Goal: Task Accomplishment & Management: Manage account settings

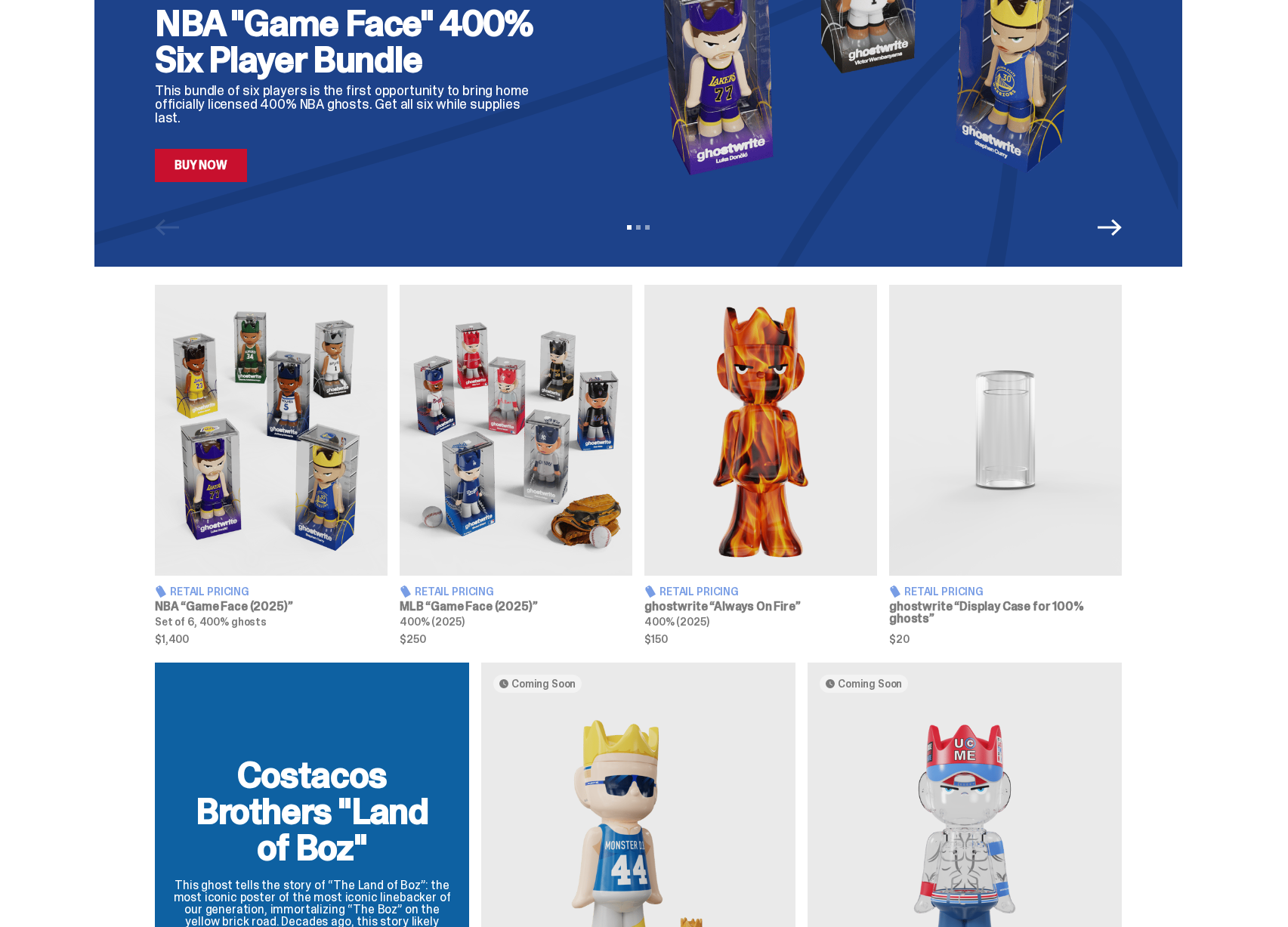
scroll to position [773, 0]
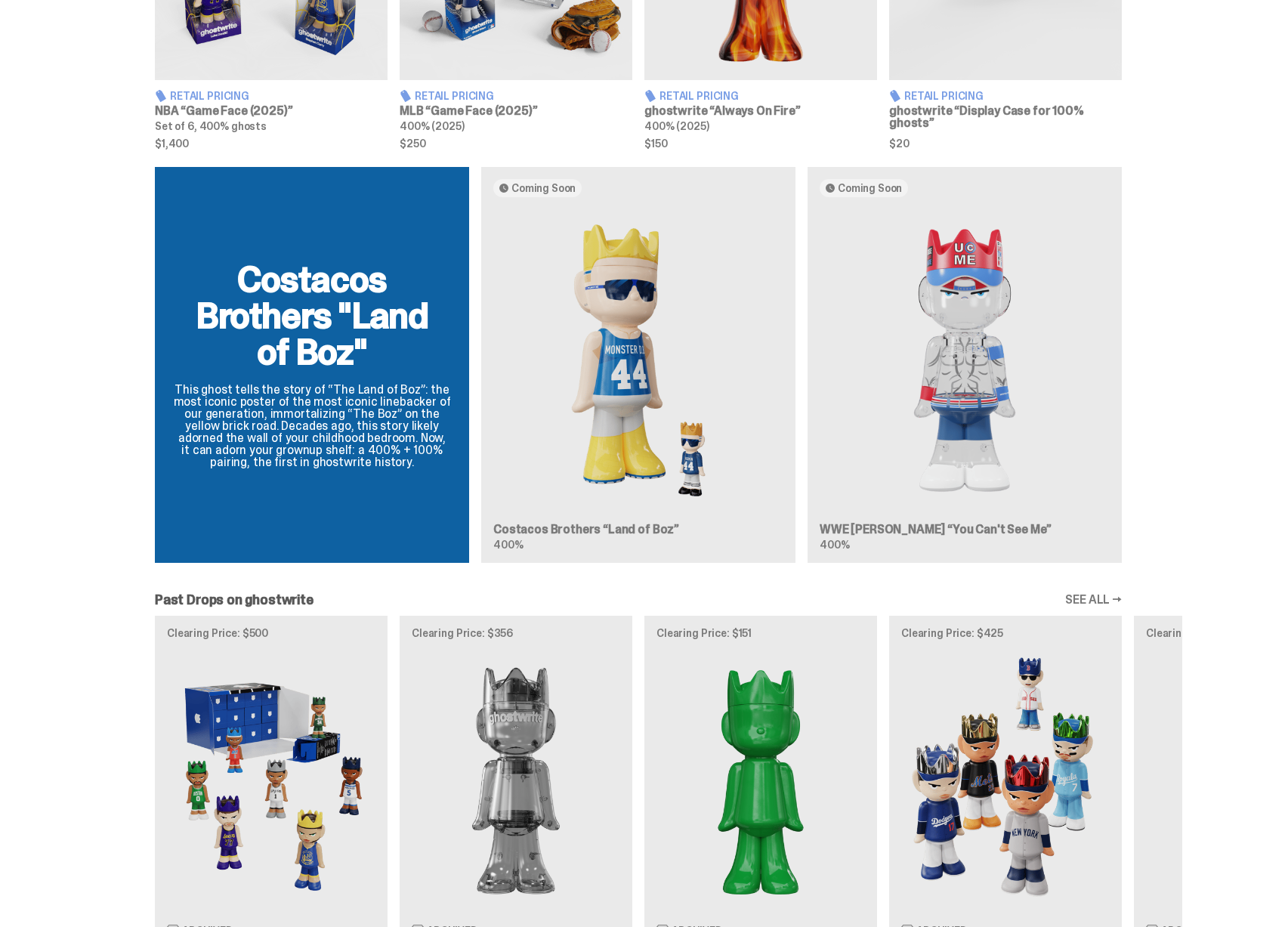
click at [515, 528] on div "Costacos Brothers "Land of Boz" This ghost tells the story of “The Land of Boz”…" at bounding box center [638, 371] width 1088 height 408
click at [508, 541] on div "Costacos Brothers "Land of Boz" This ghost tells the story of “The Land of Boz”…" at bounding box center [638, 371] width 1088 height 408
click at [856, 536] on div "Costacos Brothers "Land of Boz" This ghost tells the story of “The Land of Boz”…" at bounding box center [638, 371] width 1088 height 408
click at [850, 553] on div "Costacos Brothers "Land of Boz" This ghost tells the story of “The Land of Boz”…" at bounding box center [638, 371] width 1088 height 408
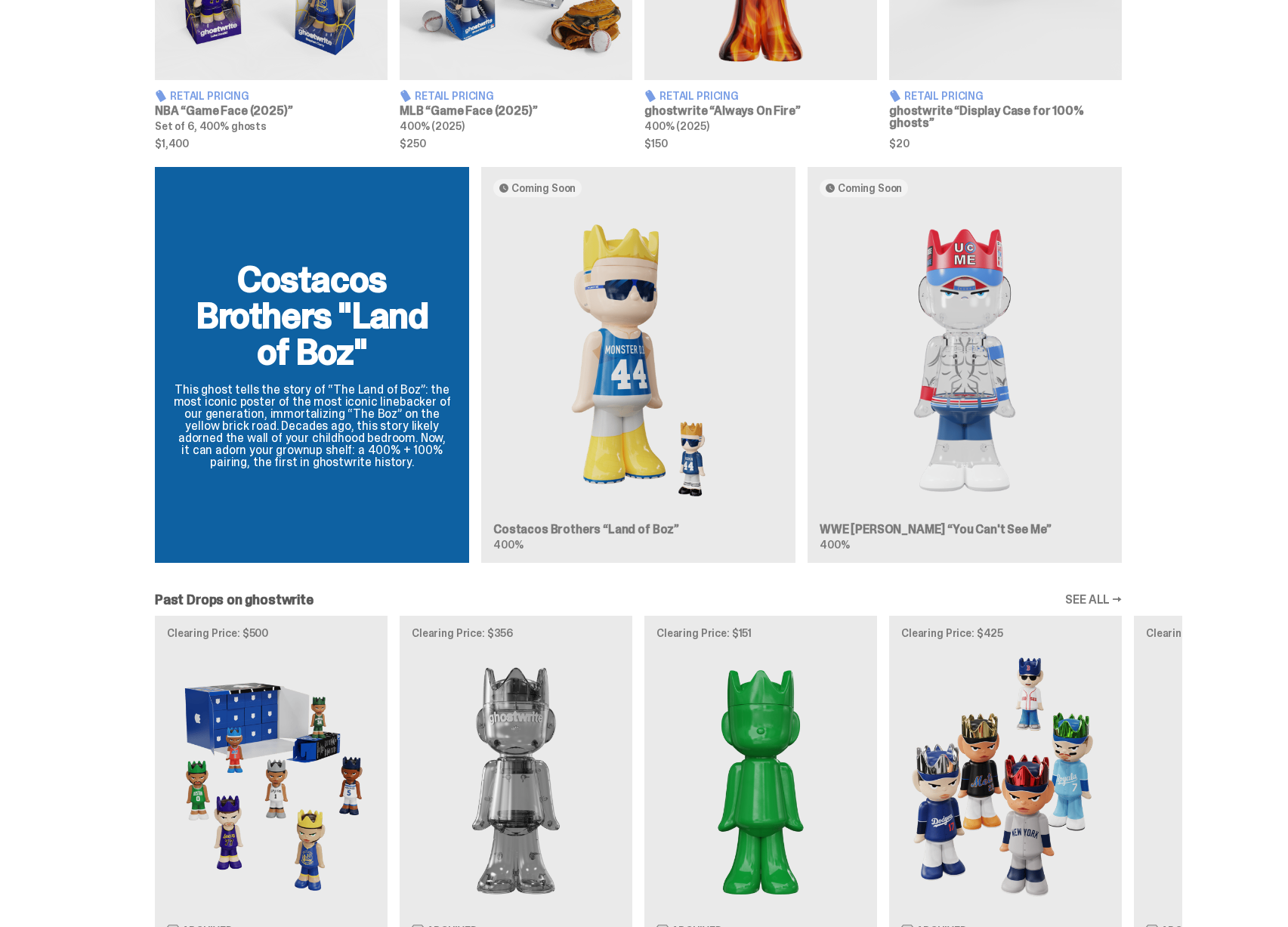
click at [656, 396] on div "Costacos Brothers "Land of Boz" This ghost tells the story of “The Land of Boz”…" at bounding box center [638, 371] width 1088 height 408
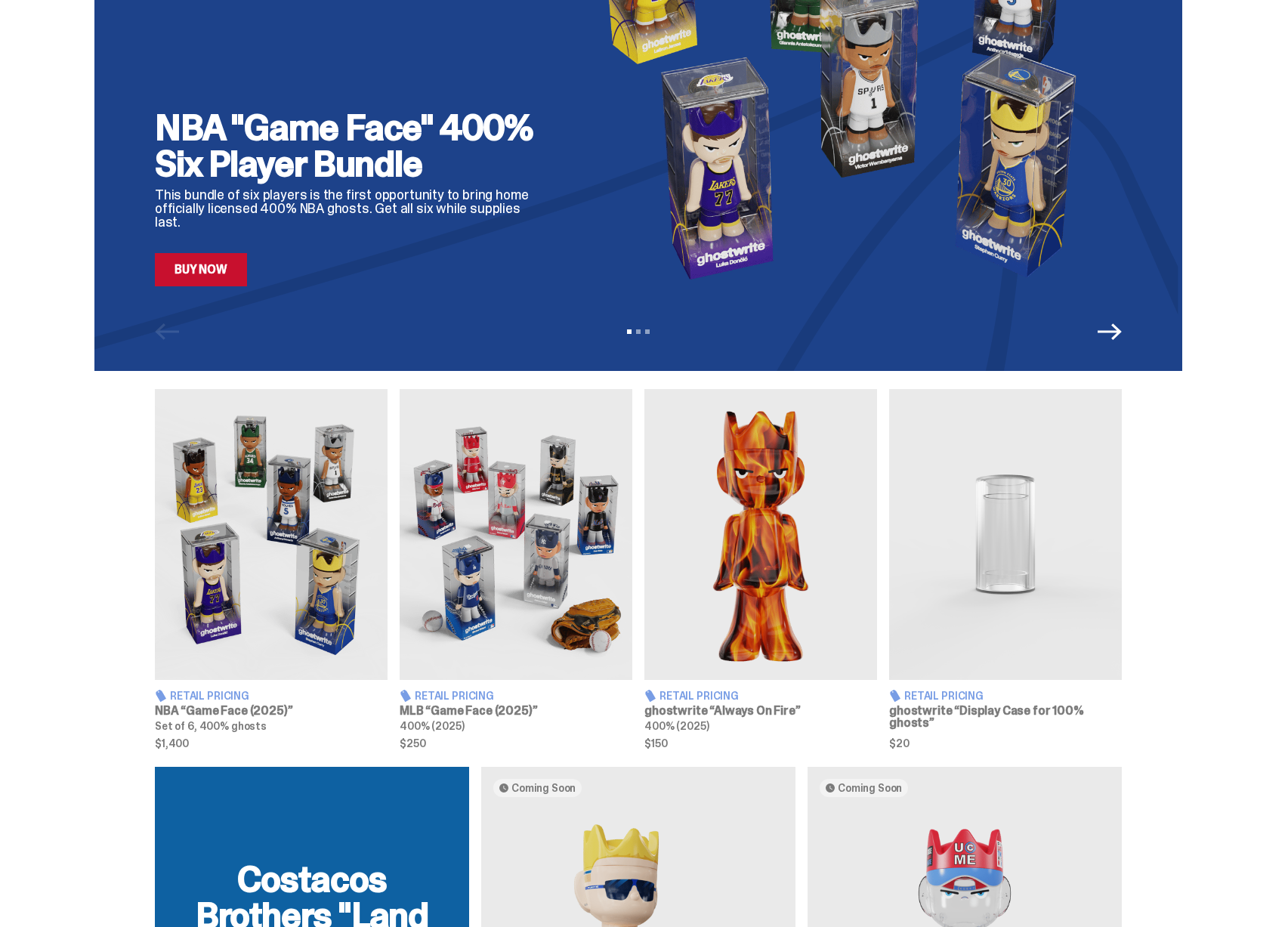
scroll to position [0, 0]
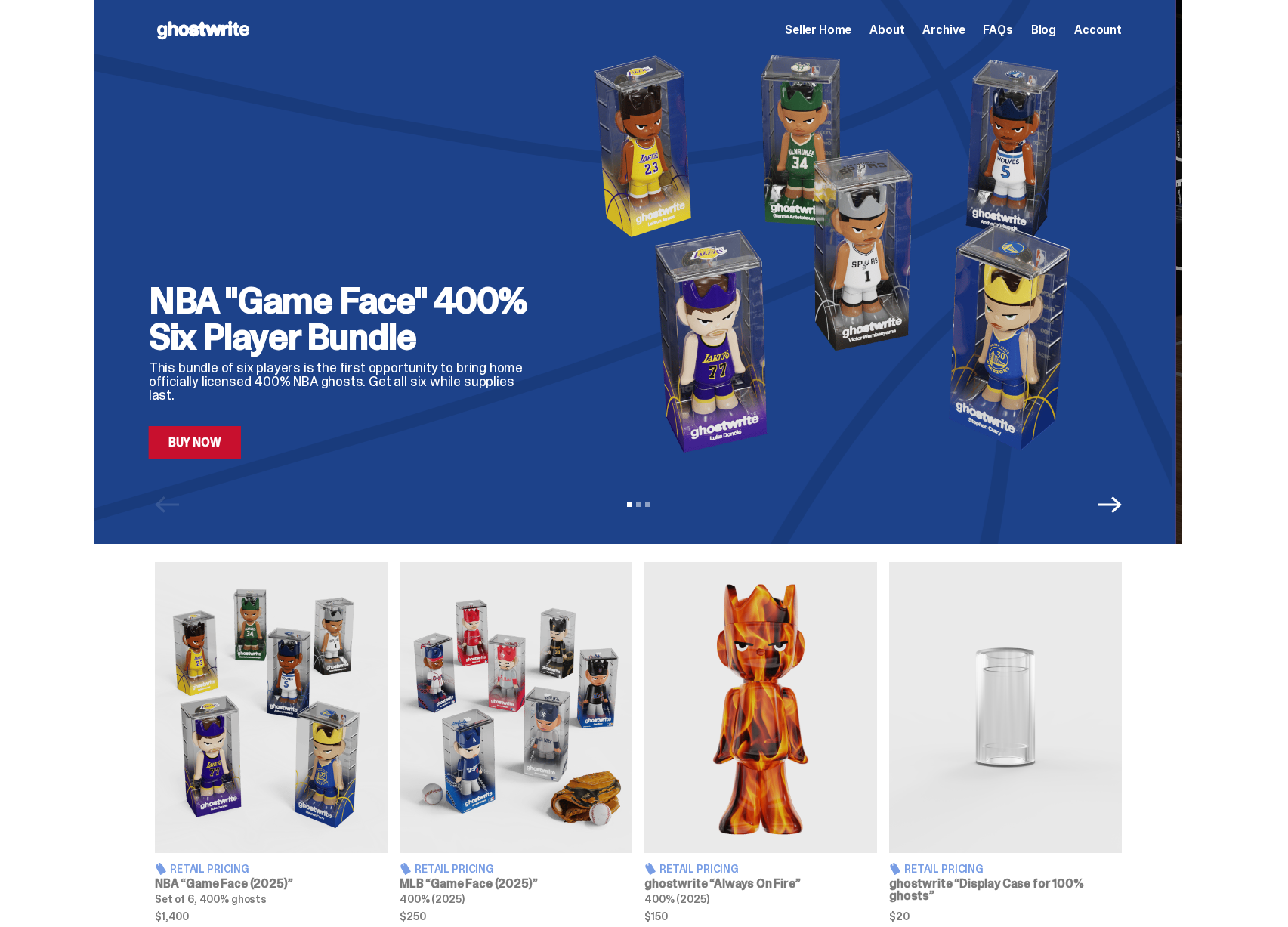
click at [634, 344] on img at bounding box center [841, 254] width 550 height 412
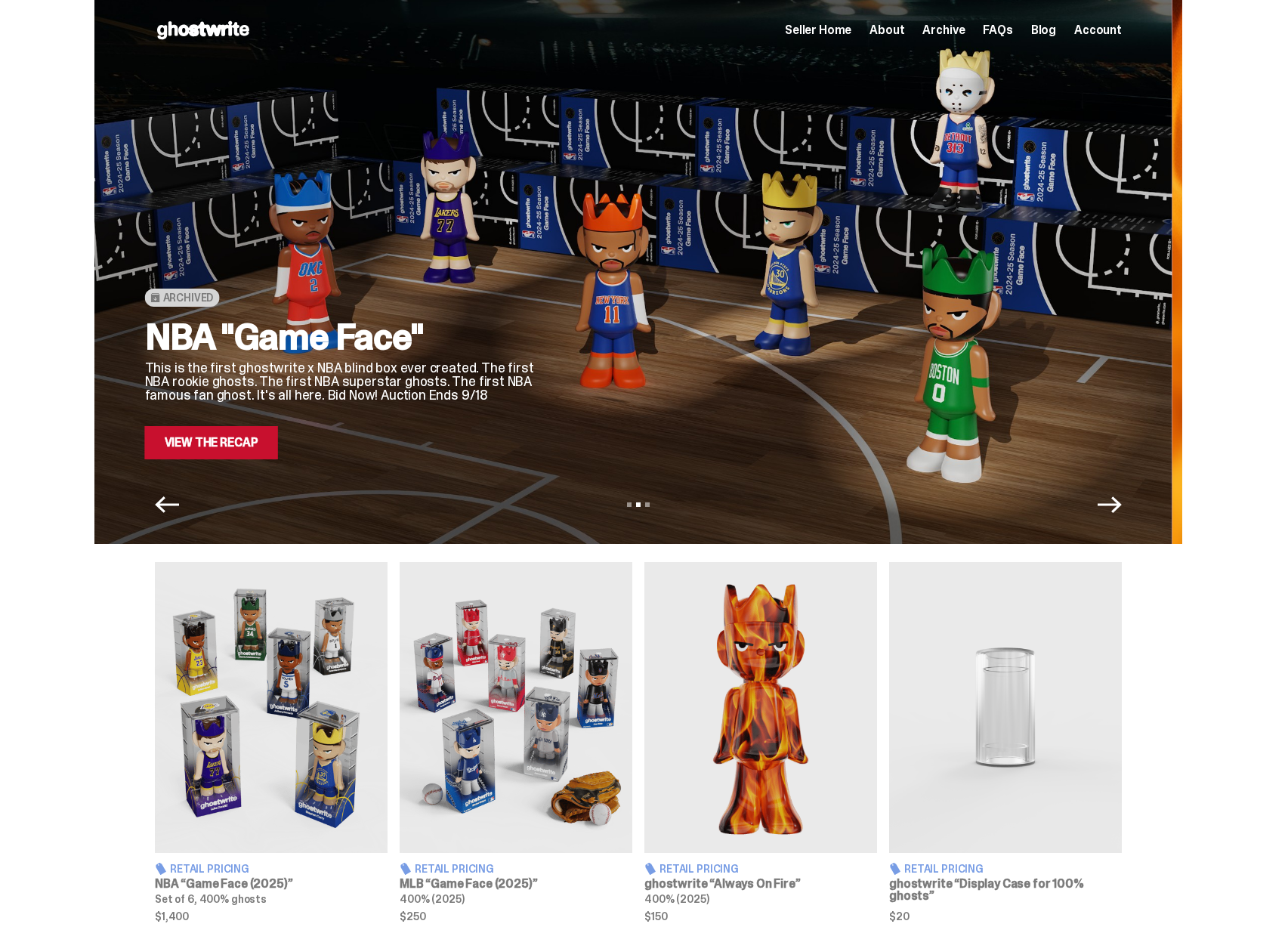
click at [575, 342] on div at bounding box center [837, 254] width 550 height 412
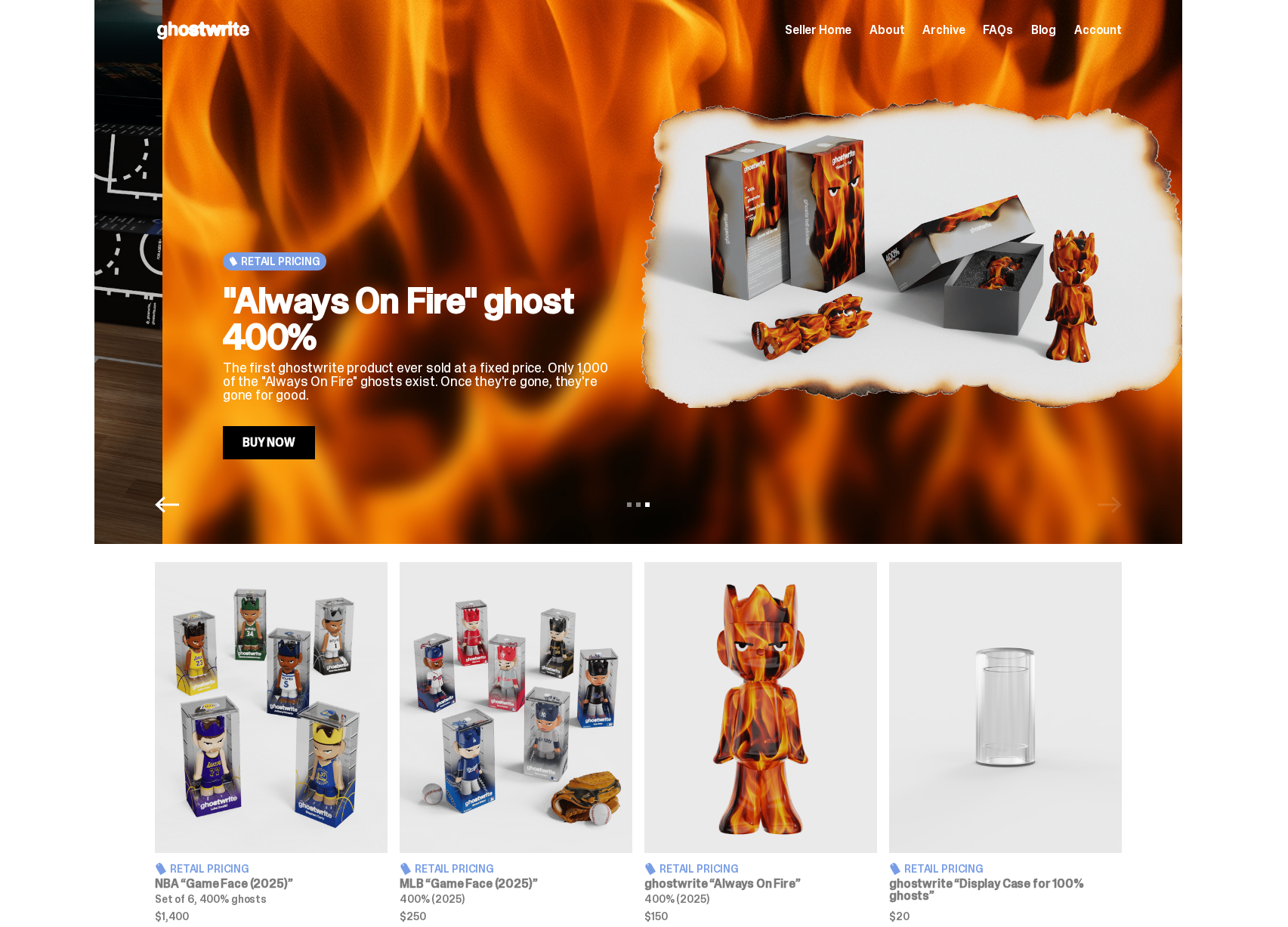
click at [670, 343] on div "Retail Pricing "Always On Fire" ghost 400% The first ghostwrite product ever so…" at bounding box center [706, 254] width 967 height 412
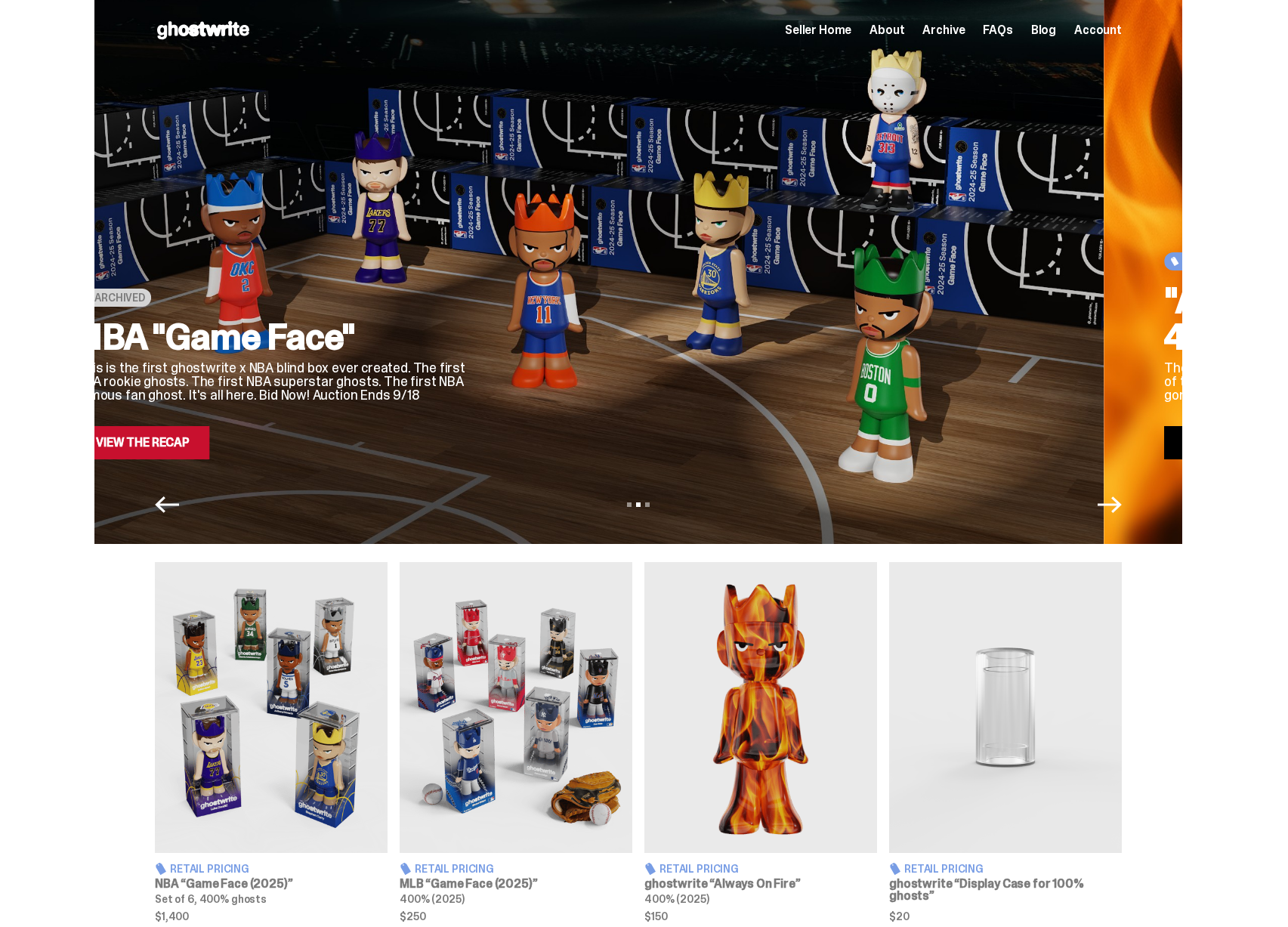
click at [780, 350] on div at bounding box center [769, 254] width 550 height 412
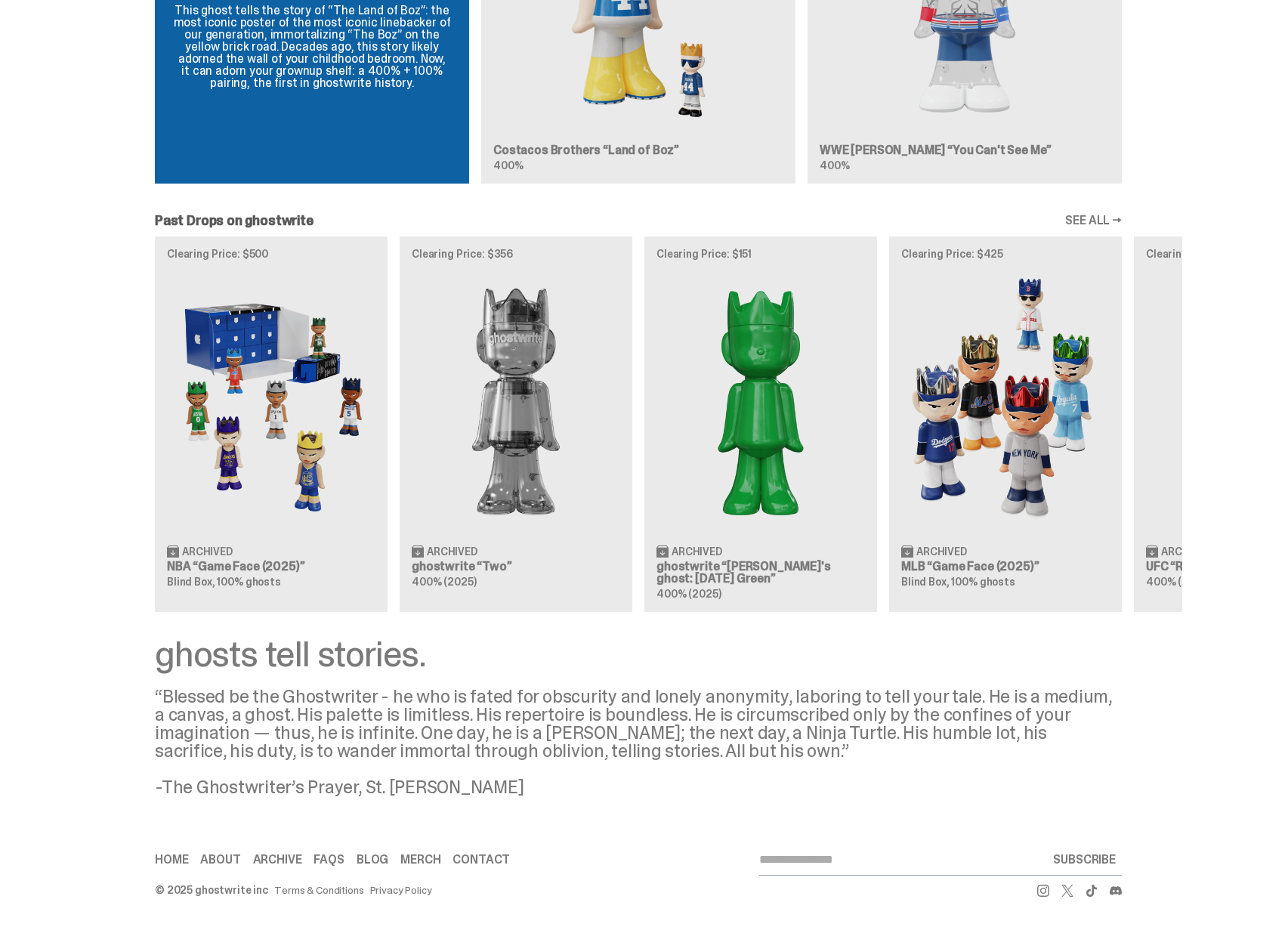
click at [989, 437] on div "Clearing Price: $500 Archived NBA “Game Face (2025)” Blind Box, 100% ghosts Cle…" at bounding box center [638, 424] width 1088 height 375
click at [1182, 449] on div "Clearing Price: $500 Archived NBA “Game Face (2025)” Blind Box, 100% ghosts Cle…" at bounding box center [638, 424] width 1088 height 375
drag, startPoint x: 244, startPoint y: 656, endPoint x: 343, endPoint y: 653, distance: 99.0
click at [343, 653] on div "ghosts tell stories." at bounding box center [638, 655] width 967 height 36
click at [370, 658] on div "ghosts tell stories." at bounding box center [638, 655] width 967 height 36
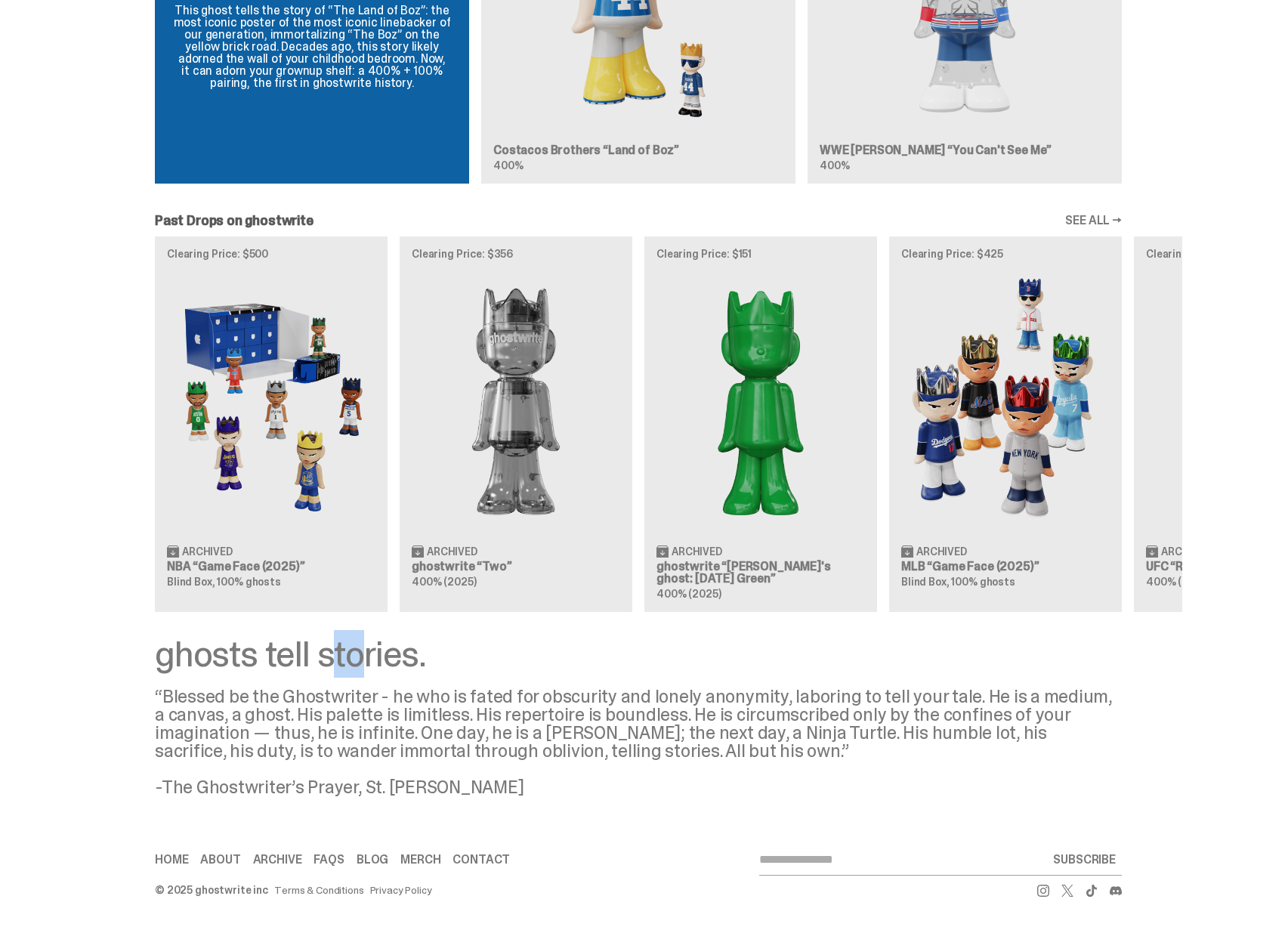
drag, startPoint x: 350, startPoint y: 664, endPoint x: 334, endPoint y: 664, distance: 16.0
click at [334, 664] on div "ghosts tell stories." at bounding box center [638, 655] width 967 height 36
drag, startPoint x: 353, startPoint y: 657, endPoint x: 235, endPoint y: 657, distance: 118.0
click at [235, 657] on div "ghosts tell stories." at bounding box center [638, 655] width 967 height 36
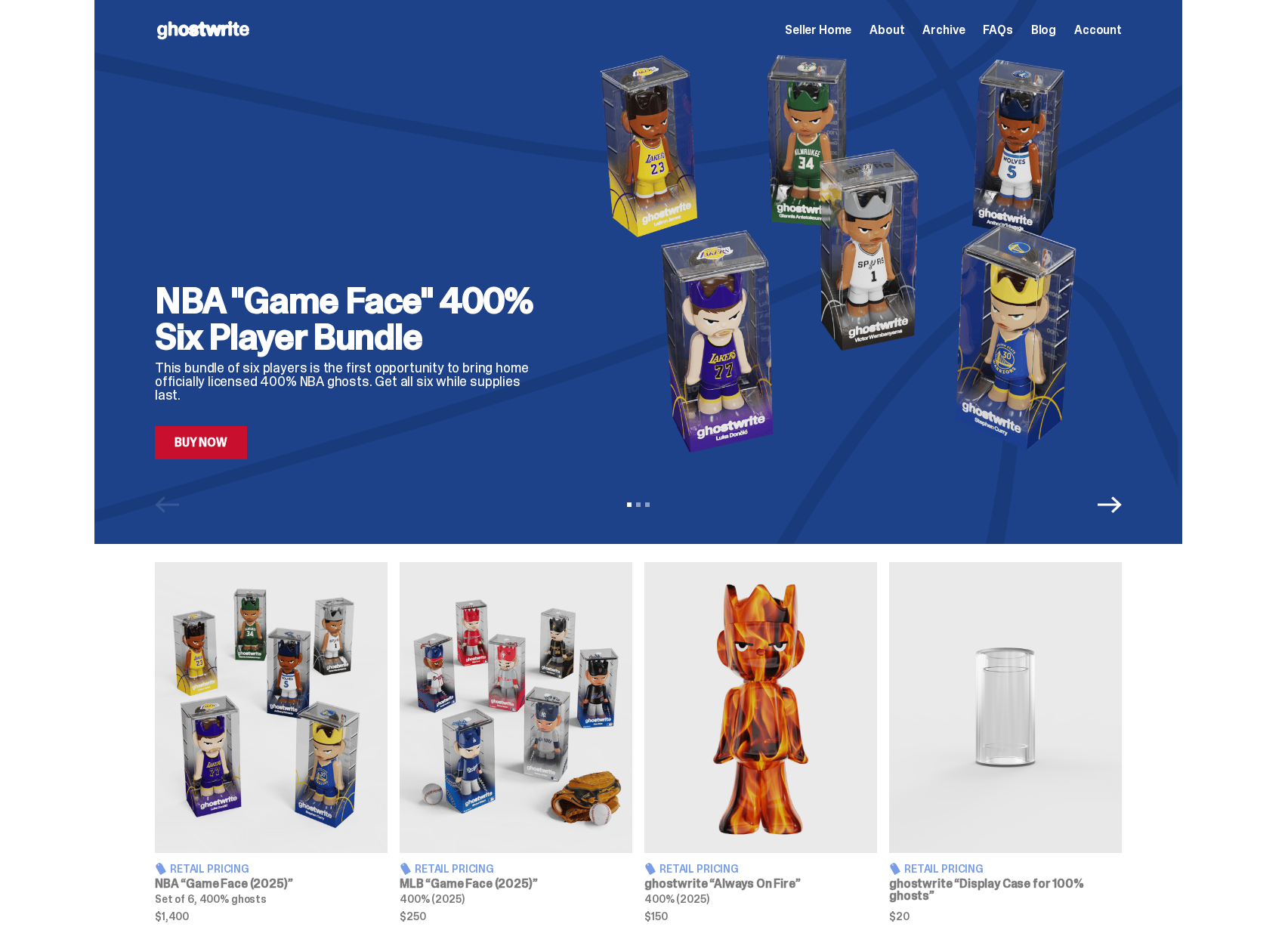
click at [735, 398] on img at bounding box center [847, 254] width 550 height 412
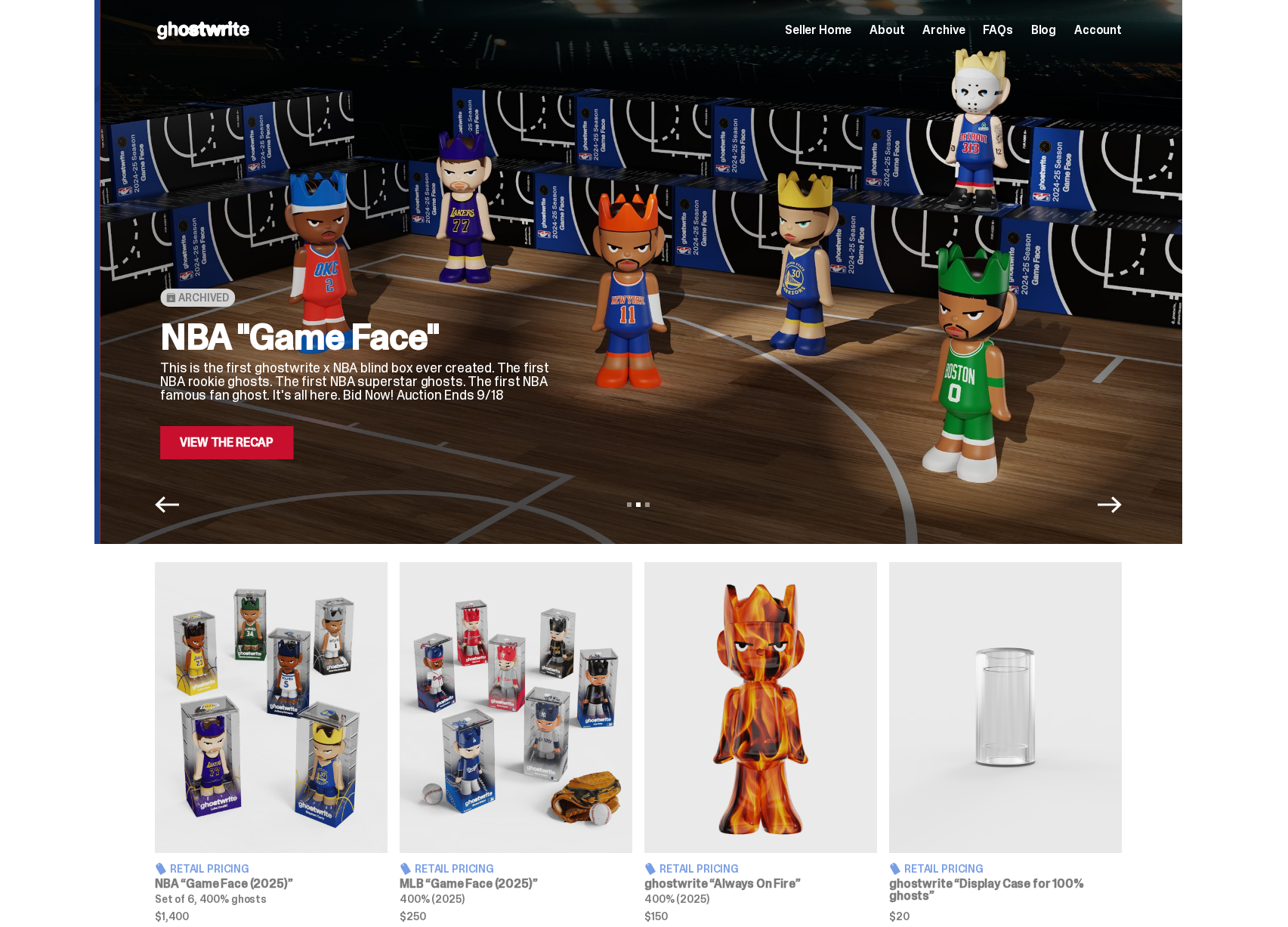
click at [634, 385] on div at bounding box center [852, 254] width 550 height 412
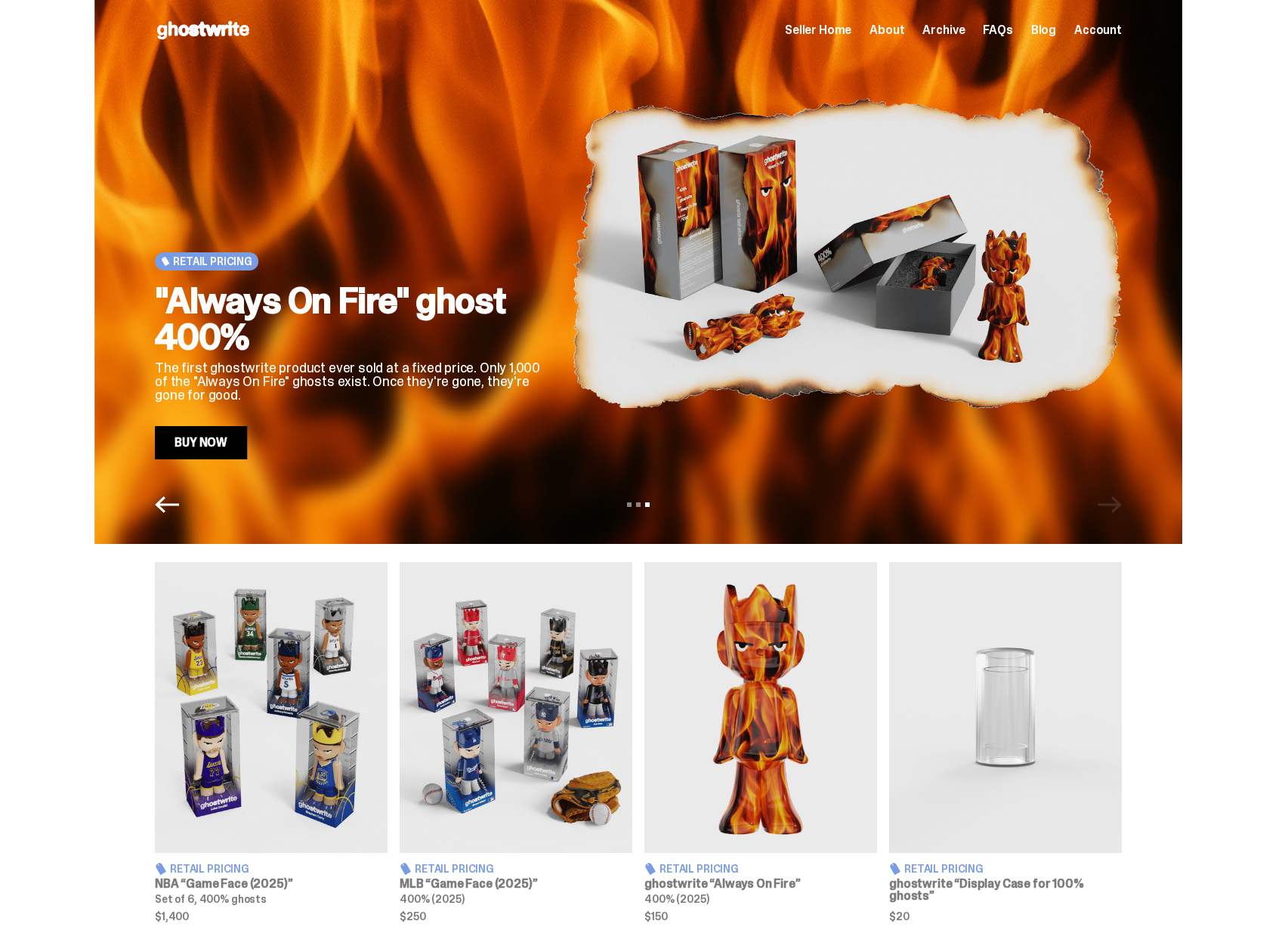
click at [746, 328] on img at bounding box center [847, 254] width 550 height 412
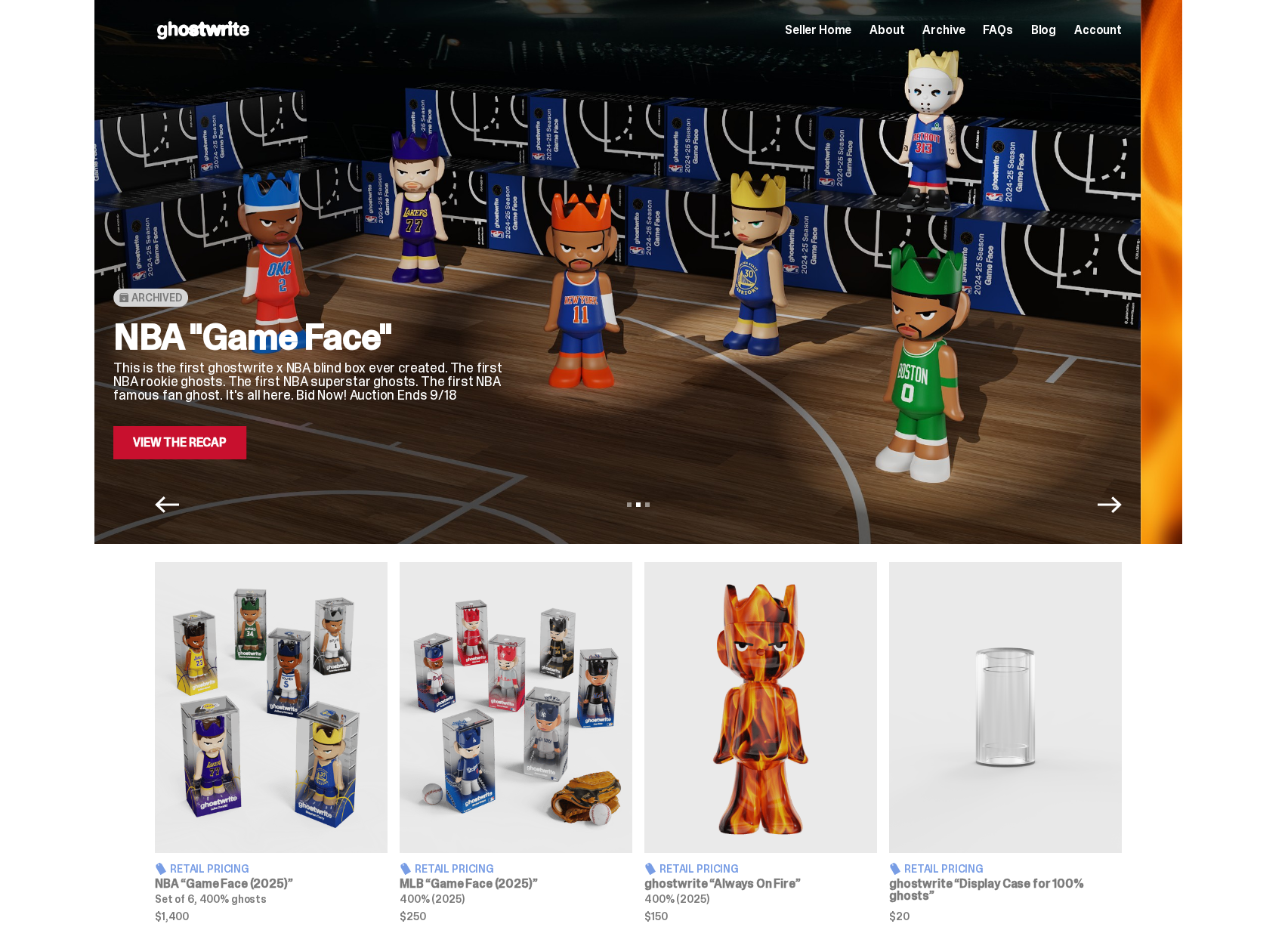
click at [616, 339] on div "Archived NBA "Game Face" This is the first ghostwrite x NBA blind box ever crea…" at bounding box center [597, 254] width 967 height 412
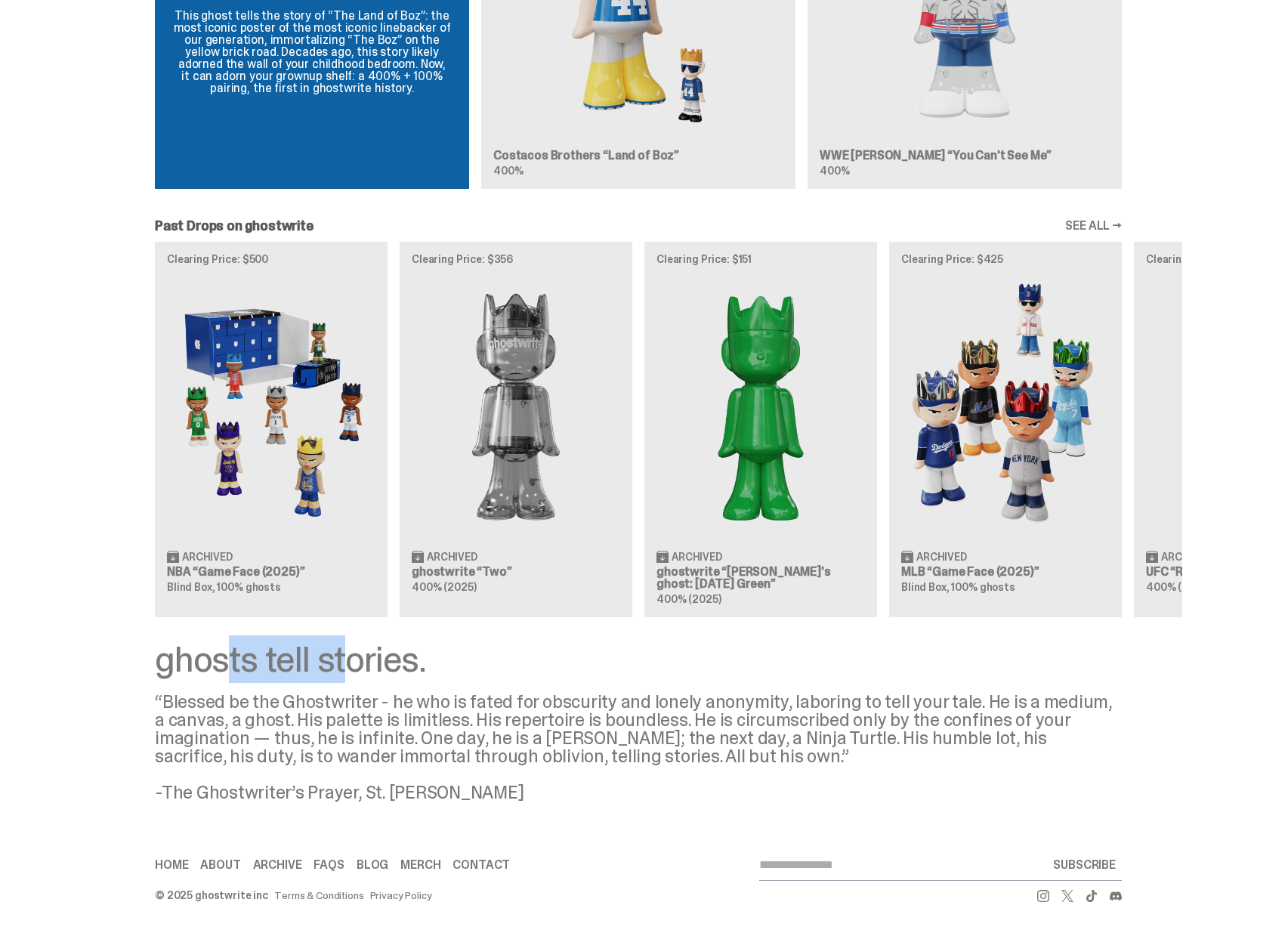
scroll to position [1152, 0]
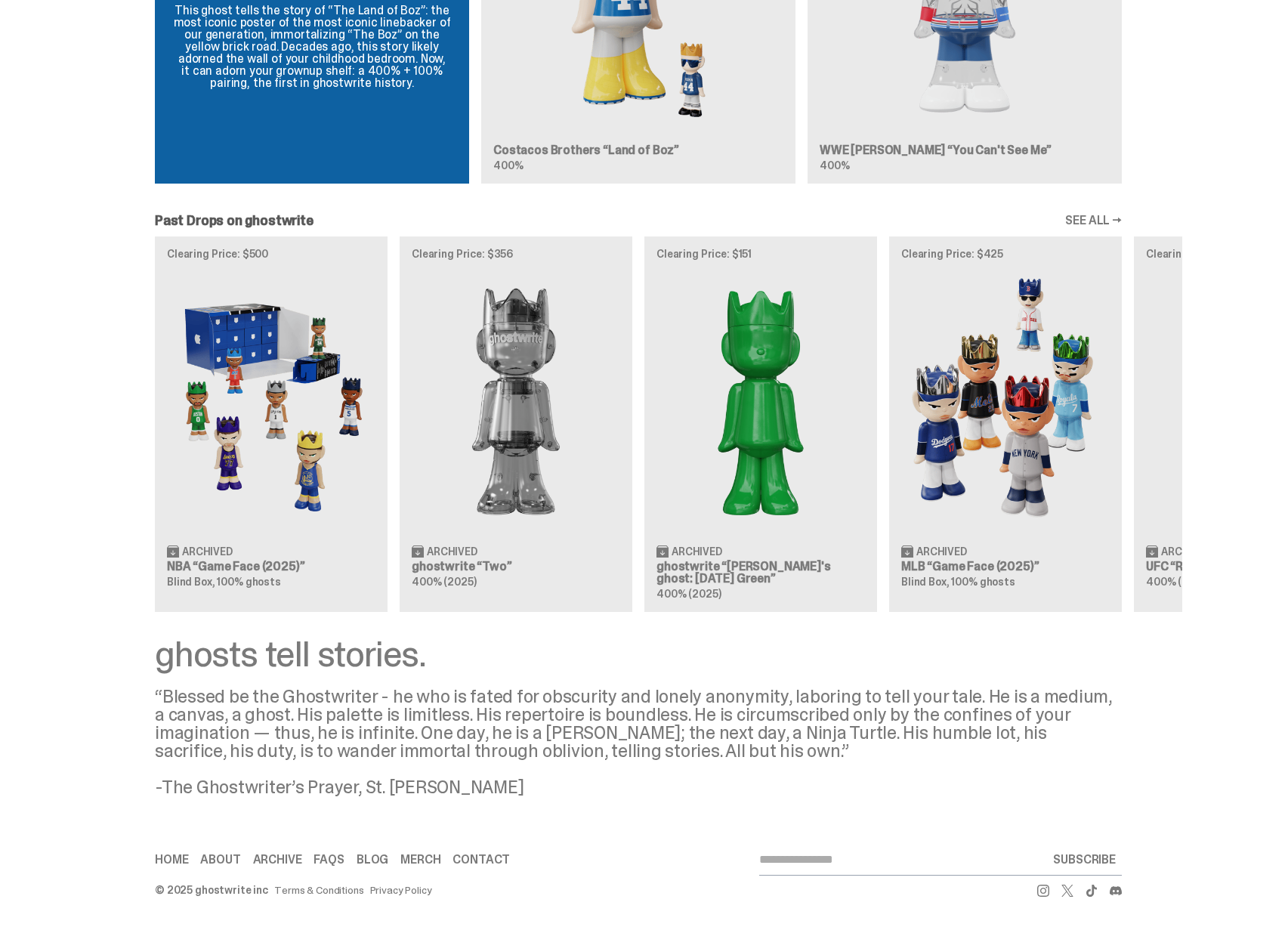
click at [627, 676] on div "ghosts tell stories. “Blessed be the Ghostwriter - he who is fated for obscurit…" at bounding box center [638, 716] width 967 height 160
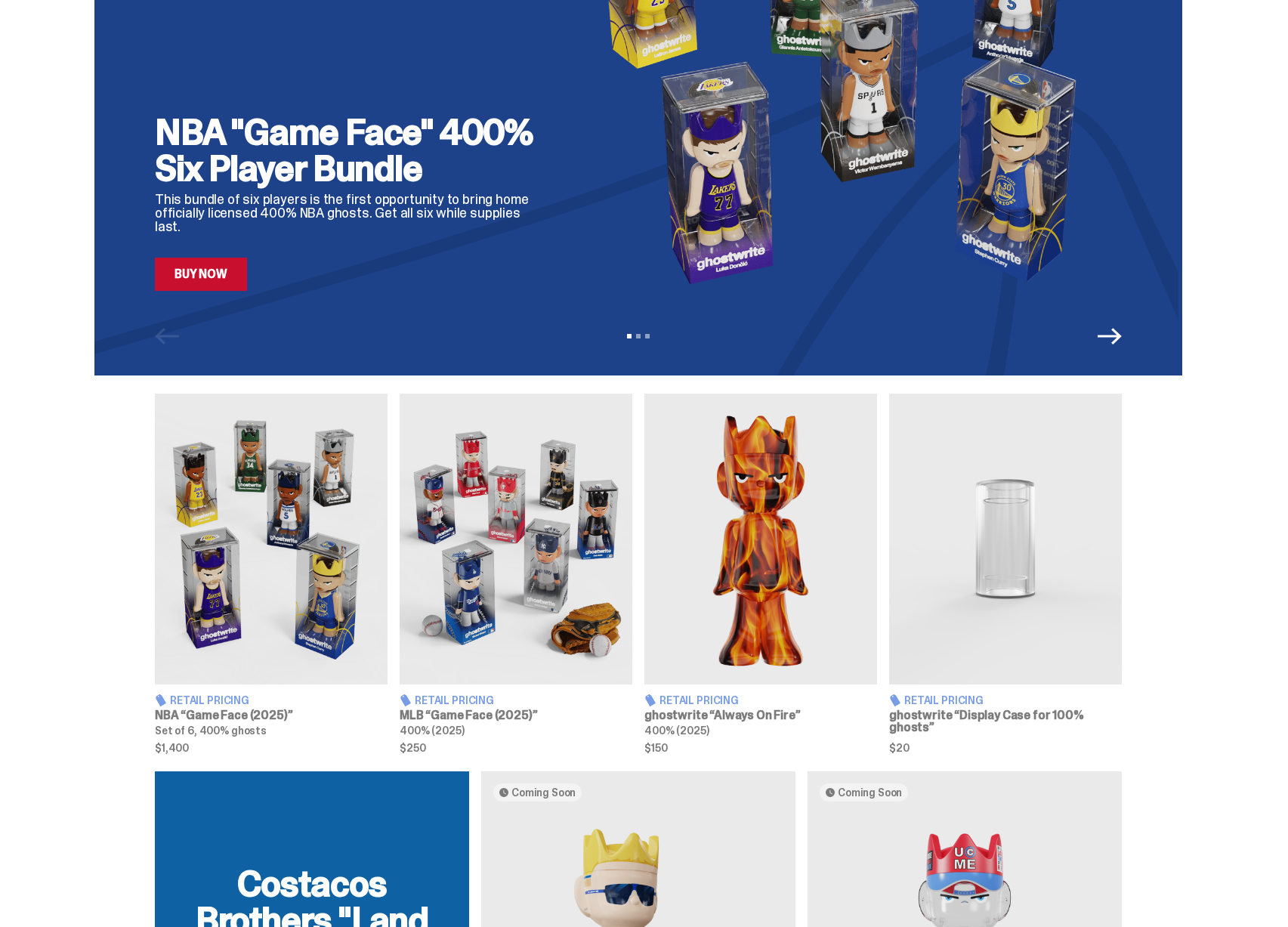
scroll to position [0, 0]
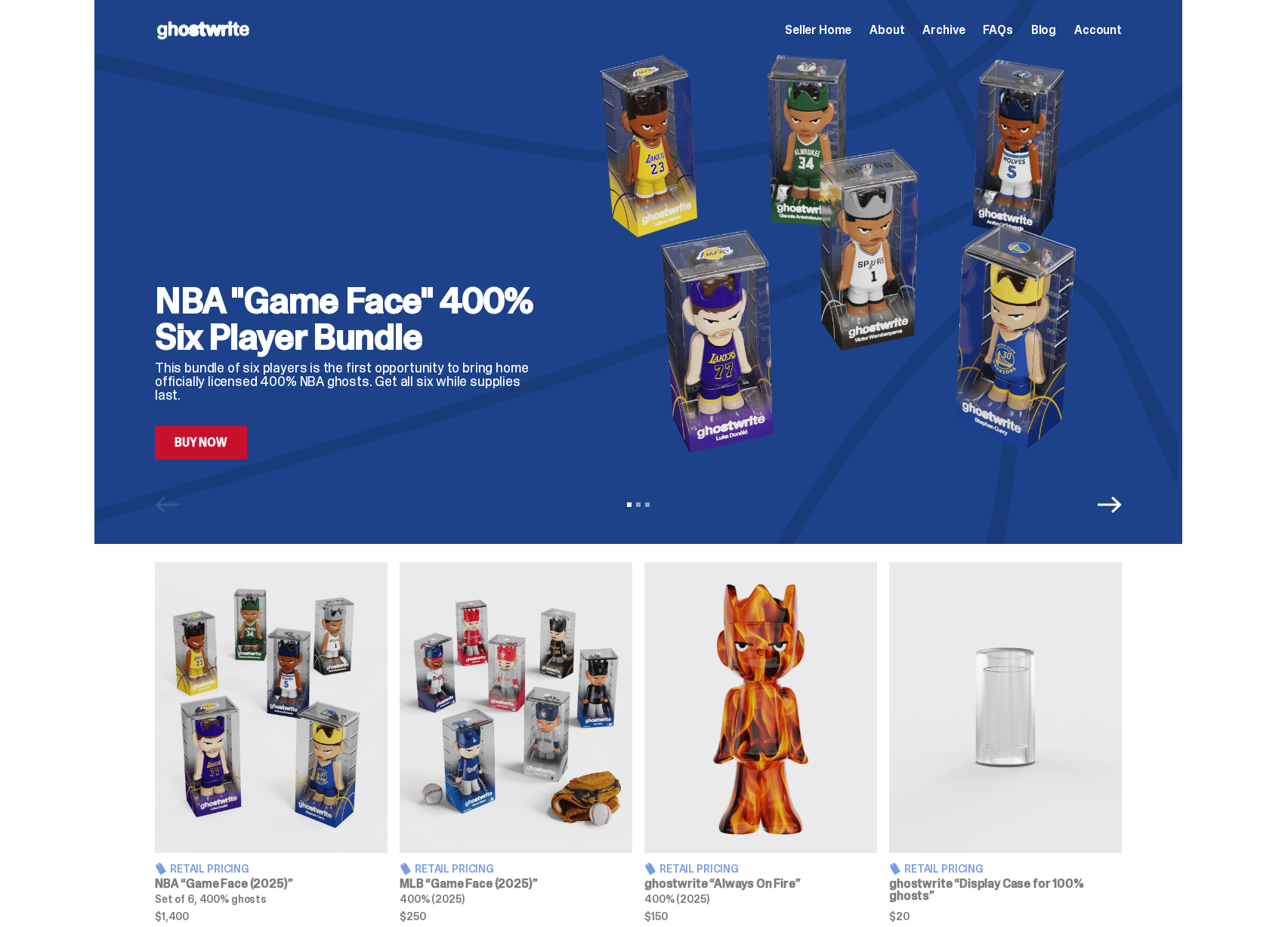
click at [838, 28] on span "Seller Home" at bounding box center [818, 30] width 66 height 12
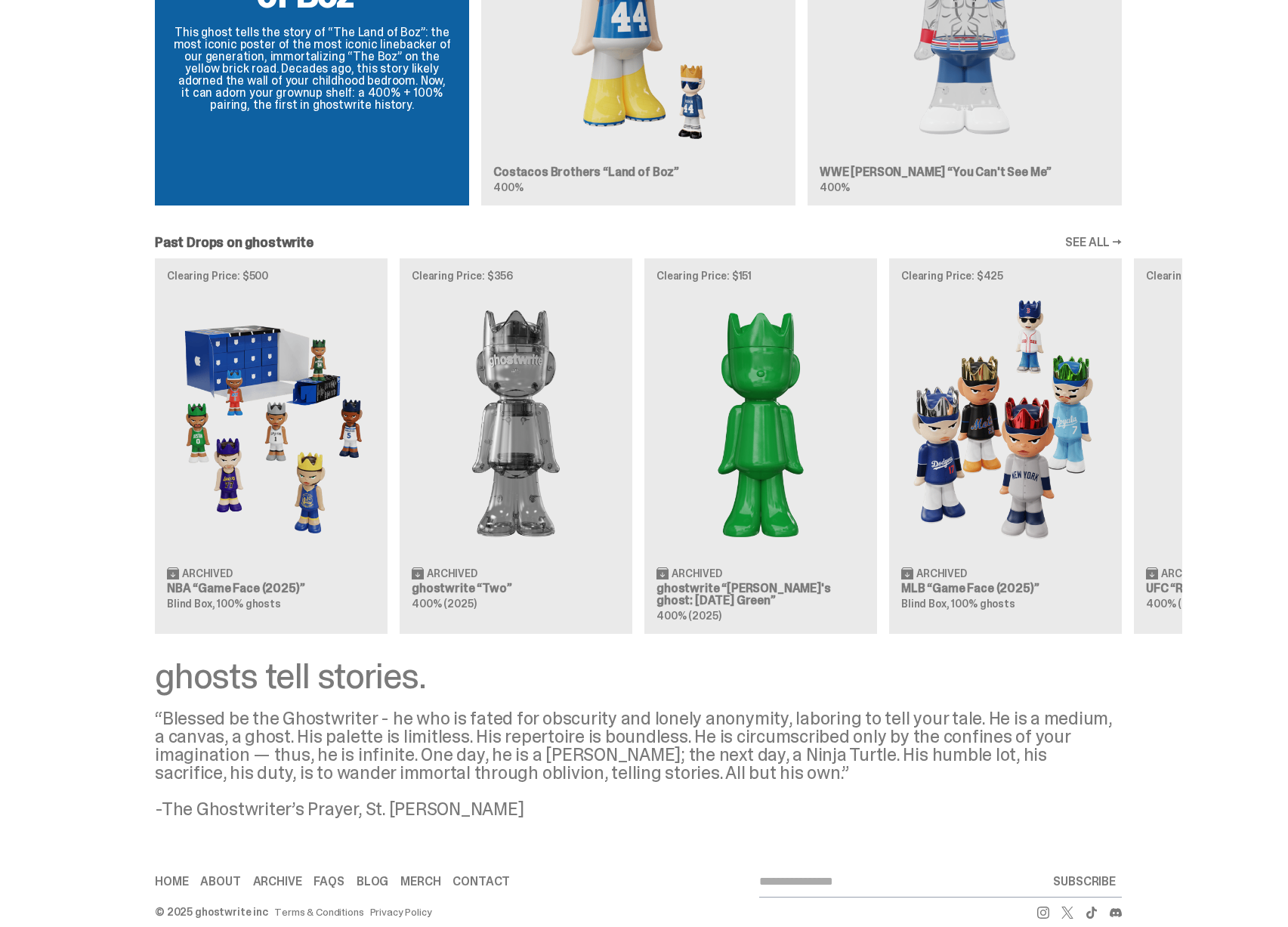
scroll to position [1152, 0]
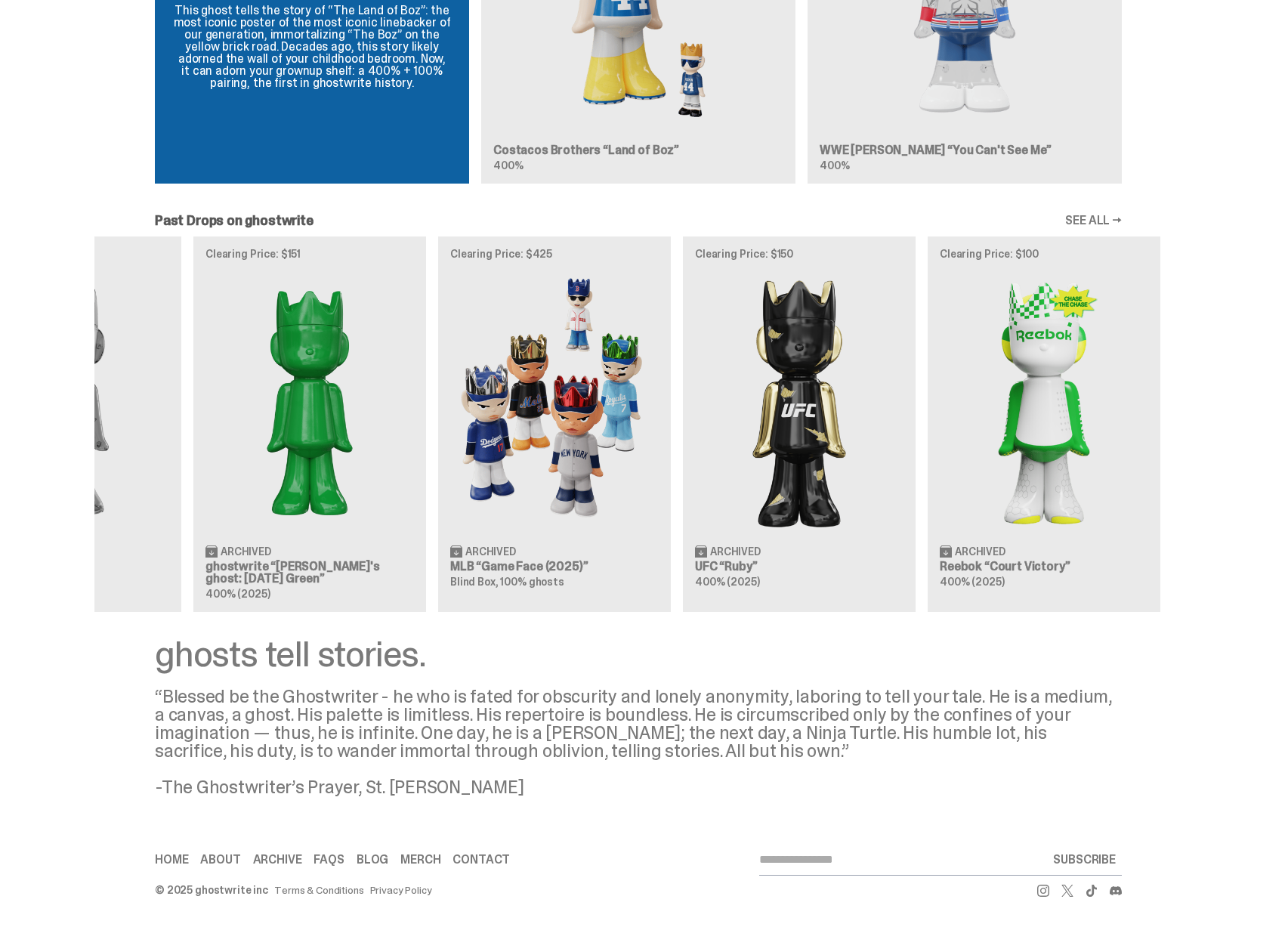
click at [95, 431] on div "Clearing Price: $500 Archived NBA “Game Face (2025)” Blind Box, 100% ghosts Cle…" at bounding box center [638, 424] width 1088 height 375
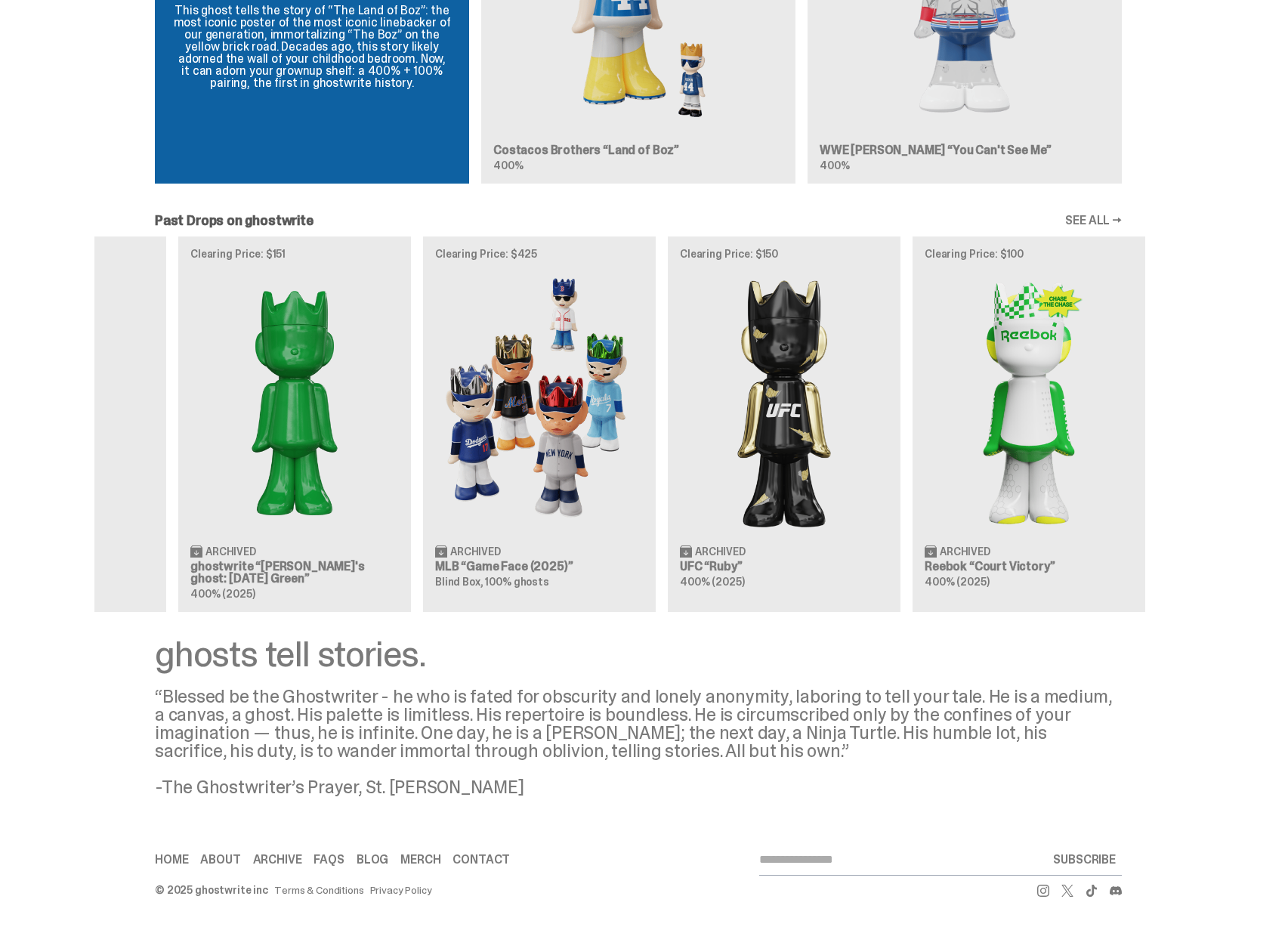
click at [566, 400] on div "Clearing Price: $500 Archived NBA “Game Face (2025)” Blind Box, 100% ghosts Cle…" at bounding box center [638, 424] width 1088 height 375
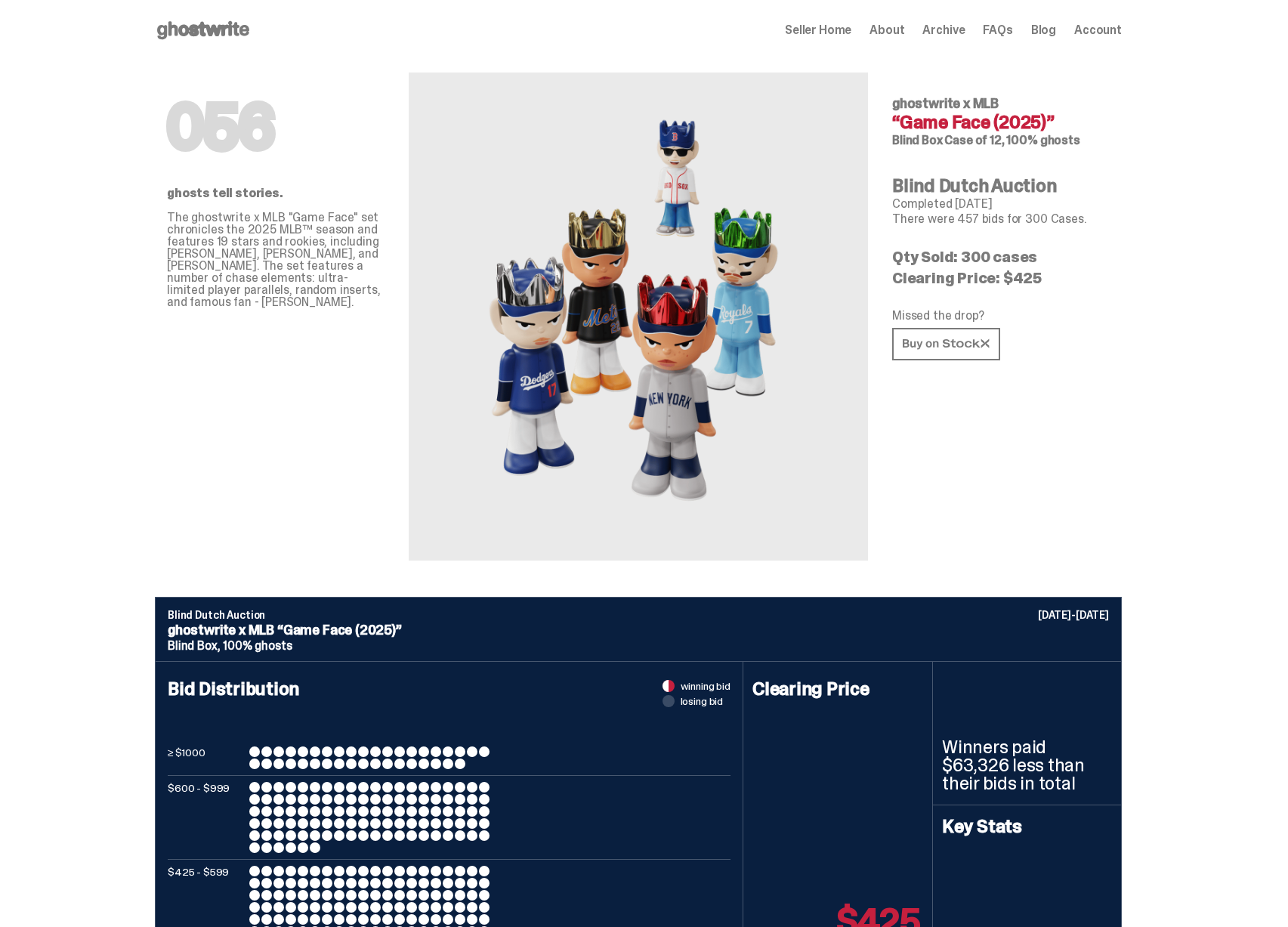
drag, startPoint x: 908, startPoint y: 120, endPoint x: 1054, endPoint y: 125, distance: 146.1
click at [1054, 125] on h4 "“Game Face (2025)”" at bounding box center [1001, 122] width 218 height 18
click at [965, 26] on span "Archive" at bounding box center [944, 30] width 43 height 12
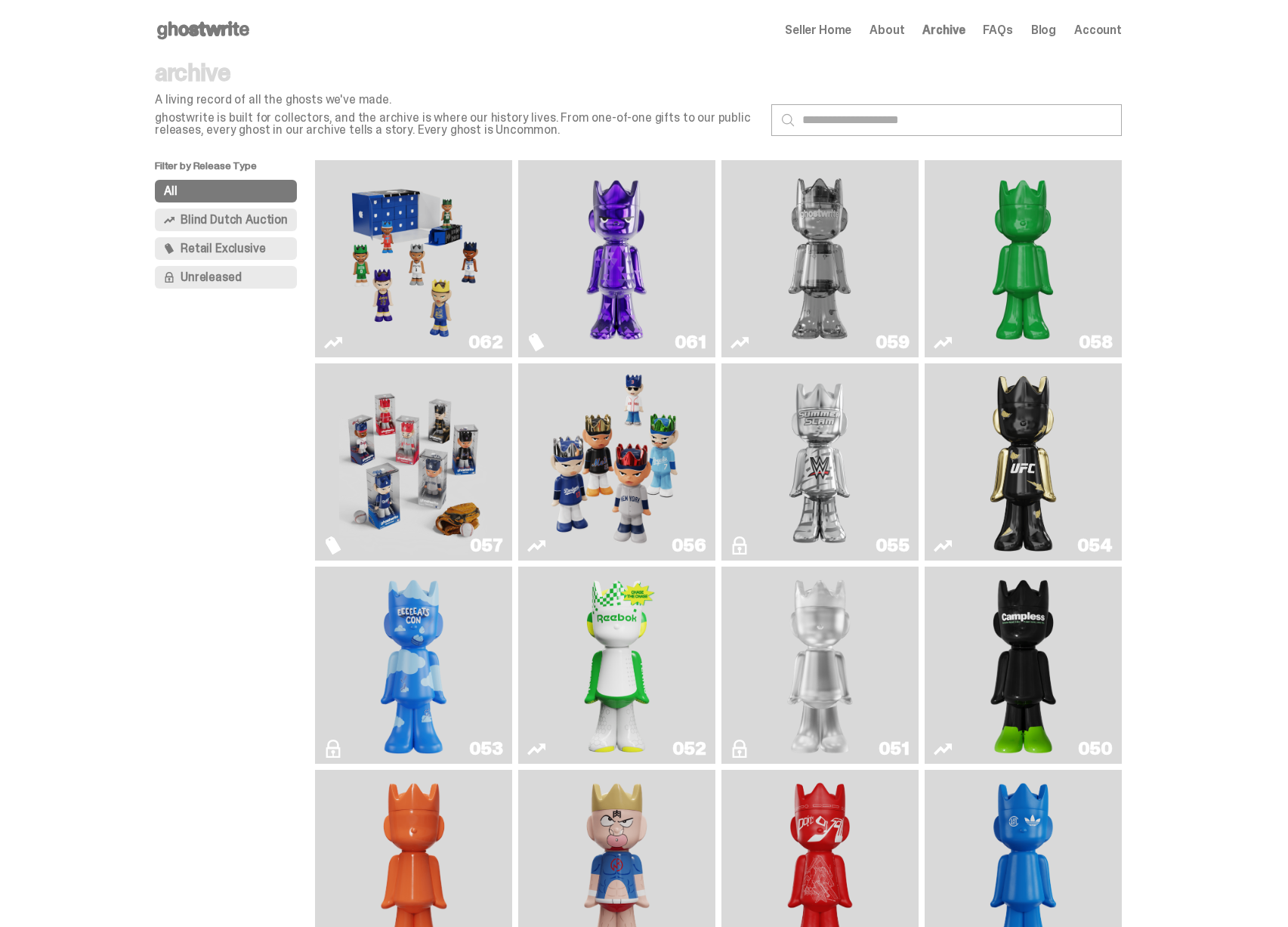
click at [350, 246] on img "Game Face (2025)" at bounding box center [413, 259] width 148 height 185
click at [483, 246] on img "Game Face (2025)" at bounding box center [413, 259] width 148 height 185
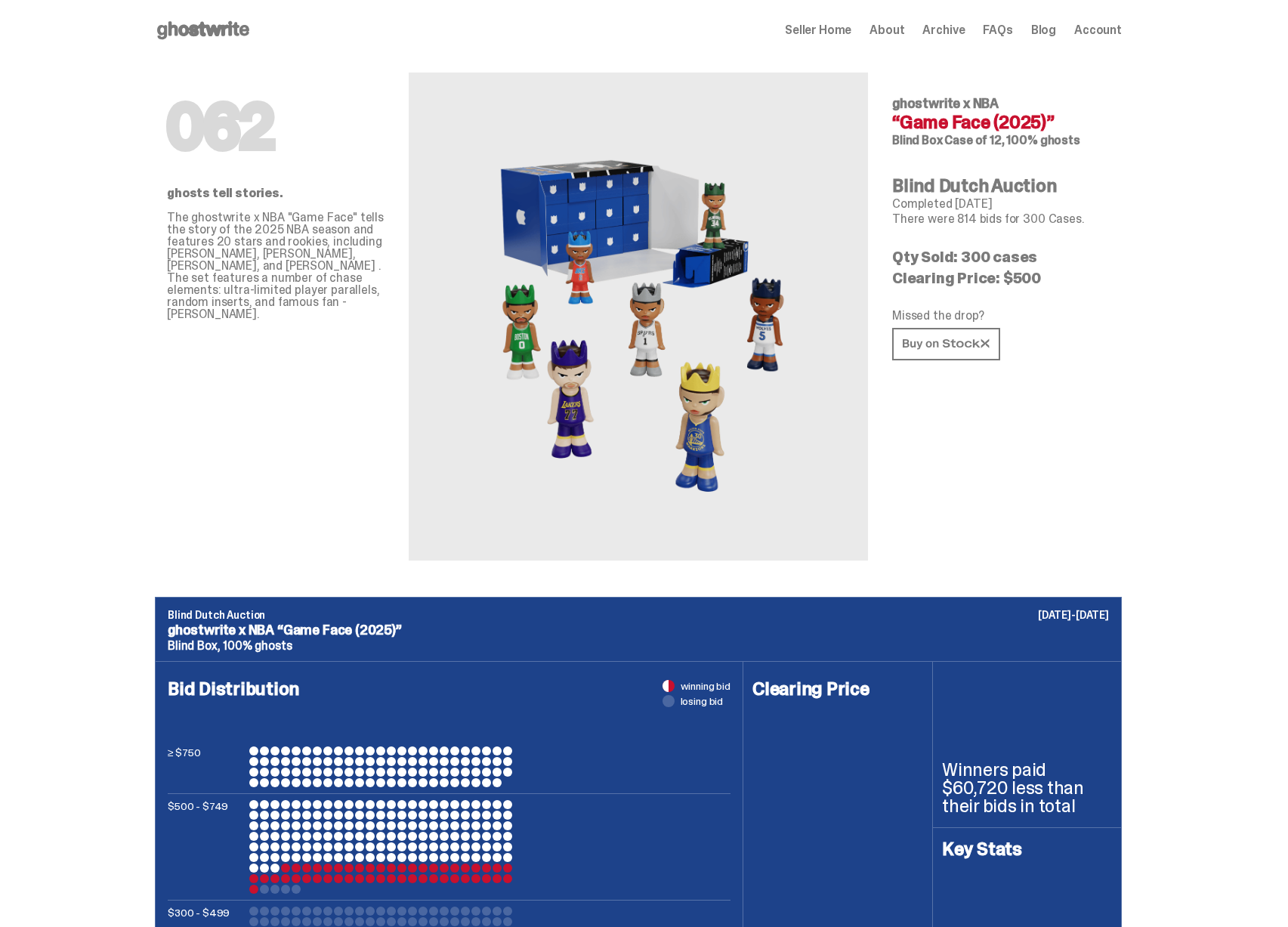
click at [851, 34] on span "Seller Home" at bounding box center [818, 30] width 66 height 12
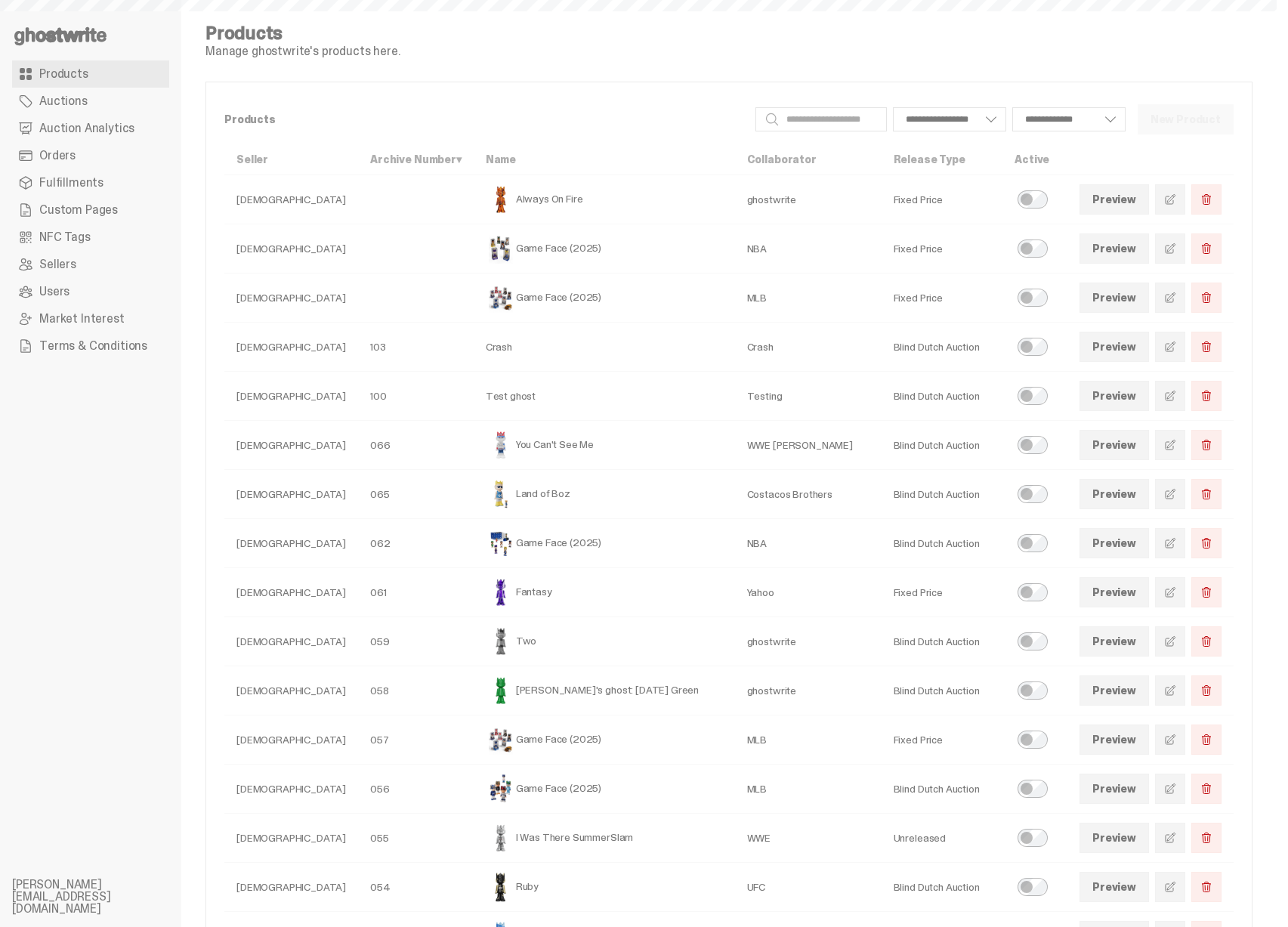
select select
click at [96, 104] on link "Auctions" at bounding box center [91, 101] width 157 height 27
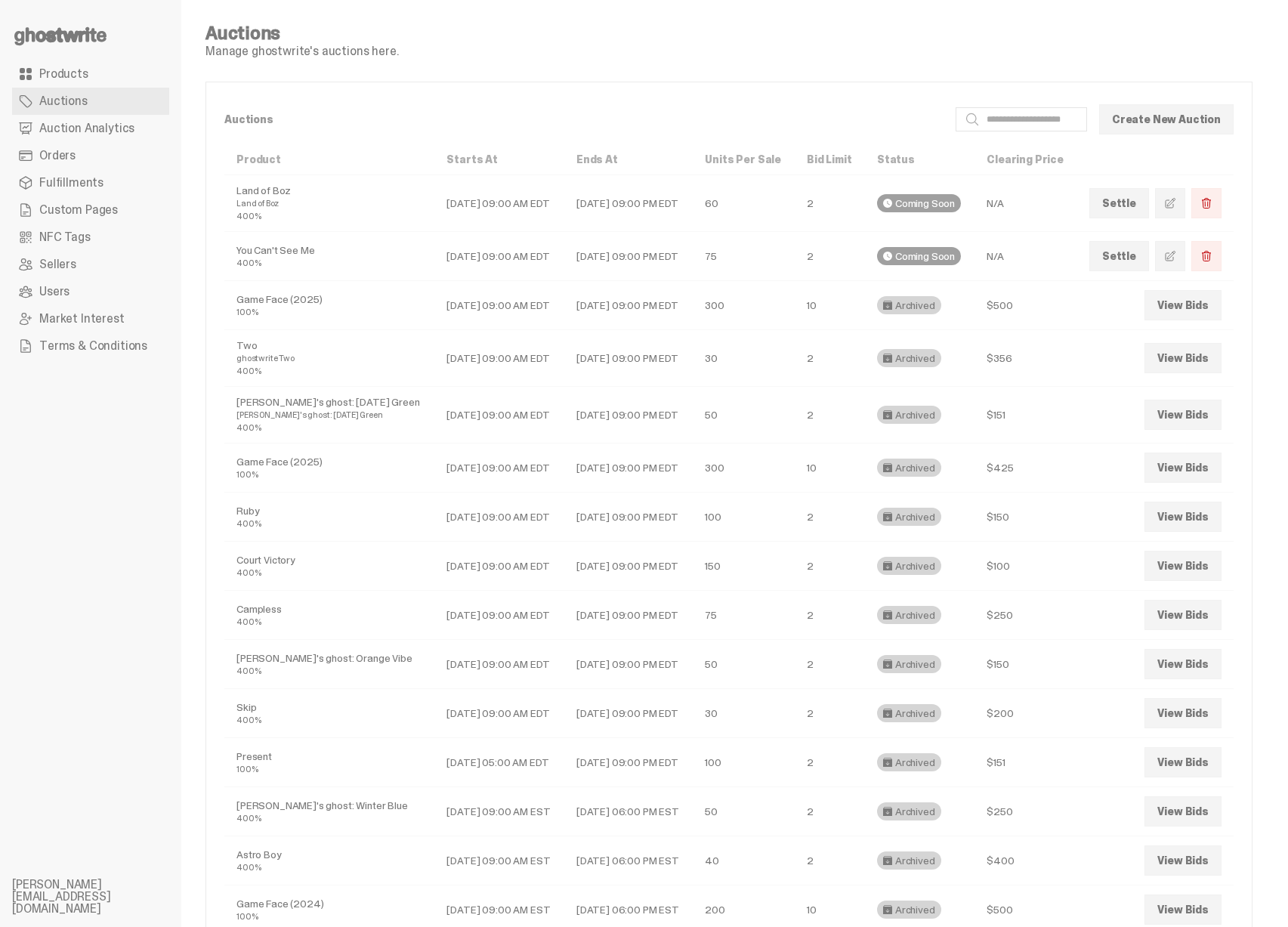
click at [145, 136] on link "Auction Analytics" at bounding box center [91, 128] width 157 height 27
